Goal: Check status

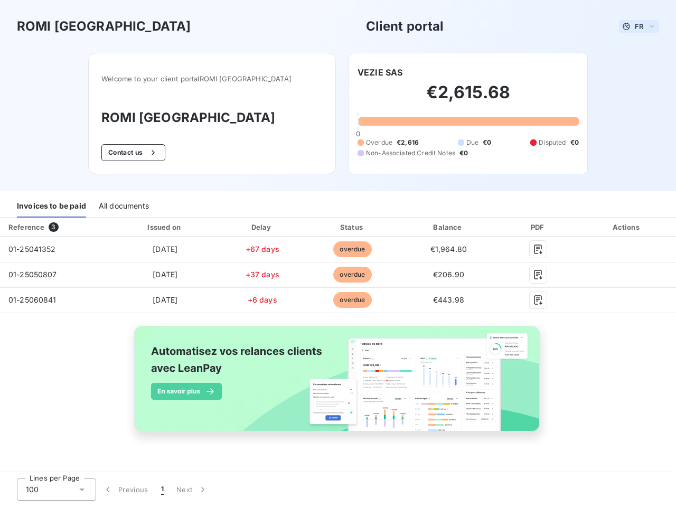
click at [639, 26] on span "FR" at bounding box center [638, 26] width 8 height 8
click at [149, 153] on button "Contact us" at bounding box center [133, 152] width 64 height 17
click at [380, 72] on div "Welcome to your client portal [GEOGRAPHIC_DATA] [GEOGRAPHIC_DATA] ROMI [GEOGRAP…" at bounding box center [337, 122] width 533 height 138
click at [51, 206] on div "Invoices to be paid" at bounding box center [51, 206] width 69 height 22
click at [123, 206] on div "All documents" at bounding box center [124, 206] width 50 height 22
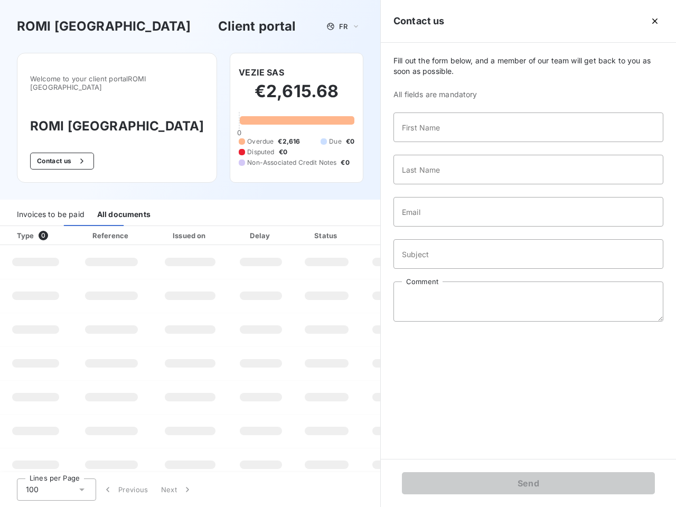
click at [55, 227] on th "Type 0" at bounding box center [35, 235] width 71 height 19
click at [164, 227] on th "Issued on" at bounding box center [189, 235] width 77 height 19
click at [262, 227] on th "Delay" at bounding box center [261, 235] width 64 height 19
click at [352, 227] on th "Status" at bounding box center [326, 235] width 67 height 19
click at [448, 227] on div "Fill out the form below, and a member of our team will get back to you as soon …" at bounding box center [528, 251] width 295 height 416
